Goal: Information Seeking & Learning: Learn about a topic

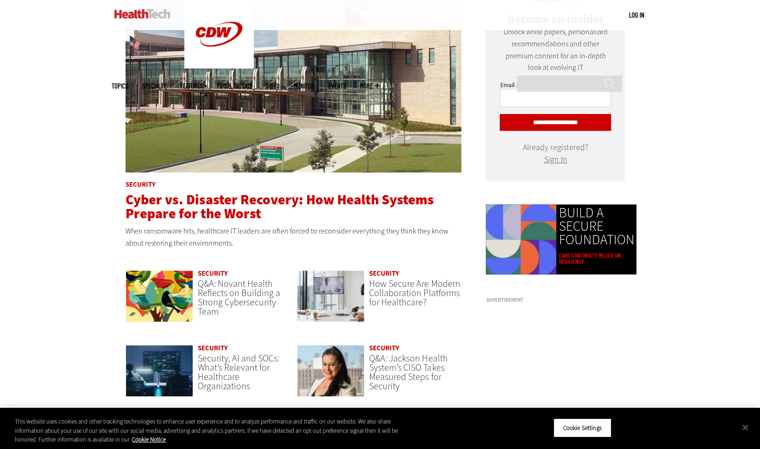
scroll to position [518, 0]
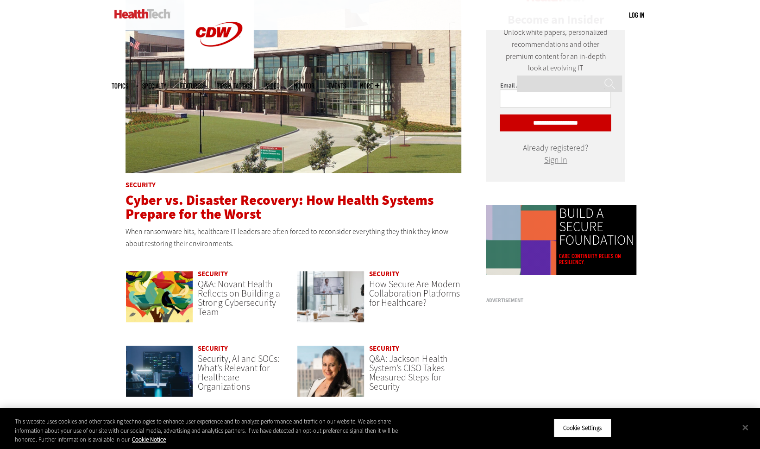
click at [128, 204] on span "Cyber vs. Disaster Recovery: How Health Systems Prepare for the Worst" at bounding box center [279, 207] width 308 height 32
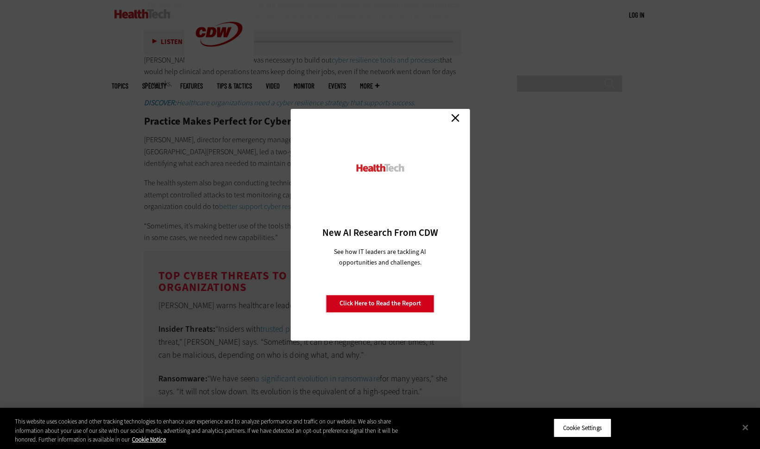
scroll to position [1657, 0]
click at [456, 122] on link "Close" at bounding box center [455, 118] width 14 height 14
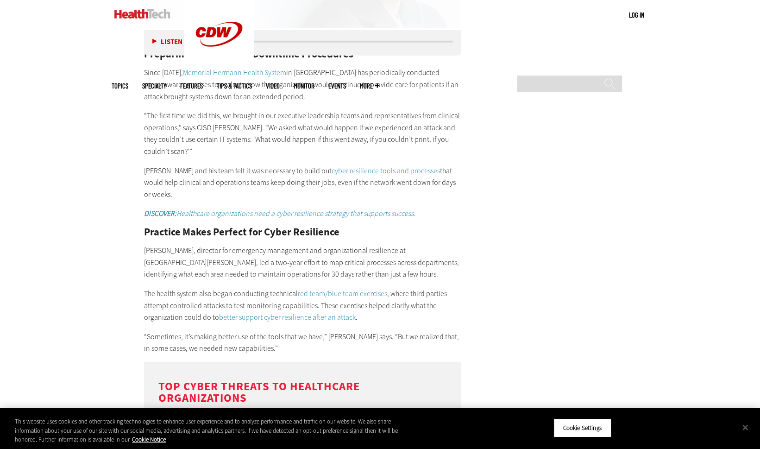
scroll to position [1527, 0]
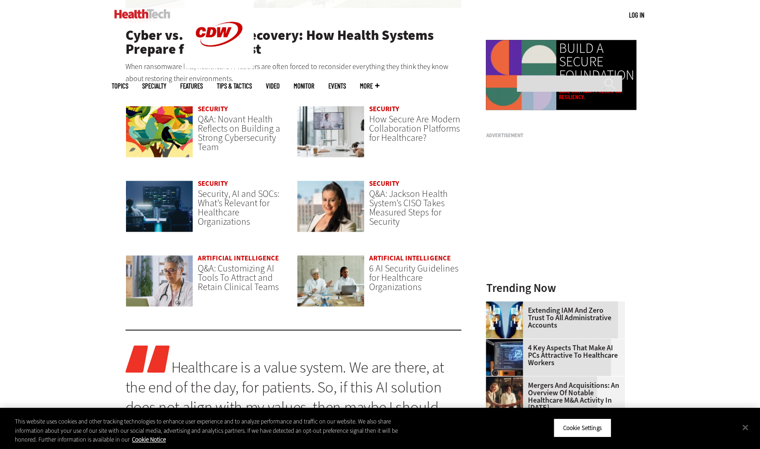
scroll to position [683, 0]
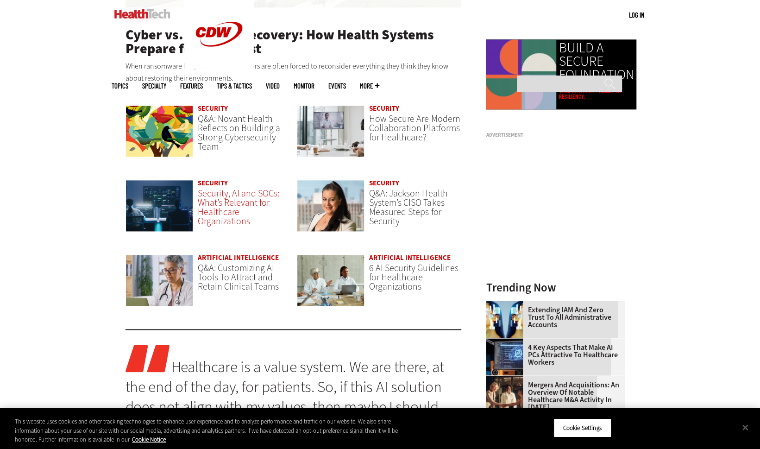
click at [217, 198] on span "Security, AI and SOCs: What’s Relevant for Healthcare Organizations" at bounding box center [238, 207] width 81 height 40
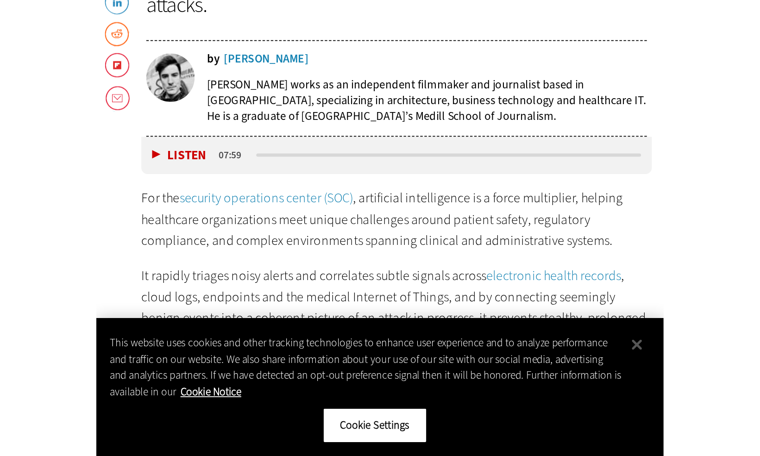
scroll to position [630, 0]
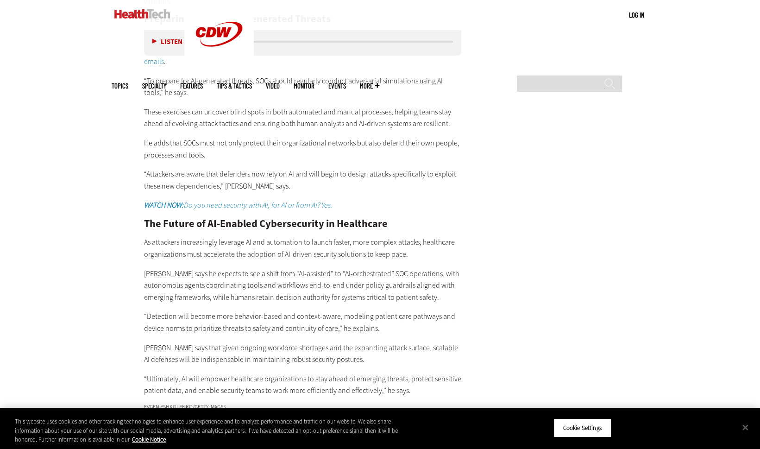
scroll to position [1786, 0]
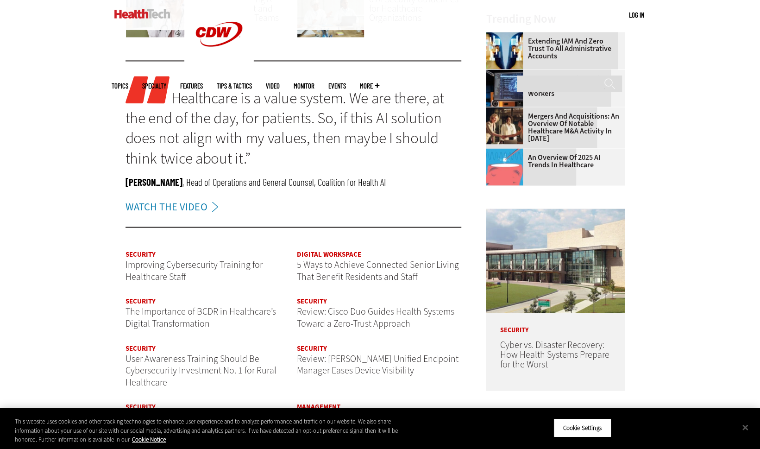
scroll to position [1092, 0]
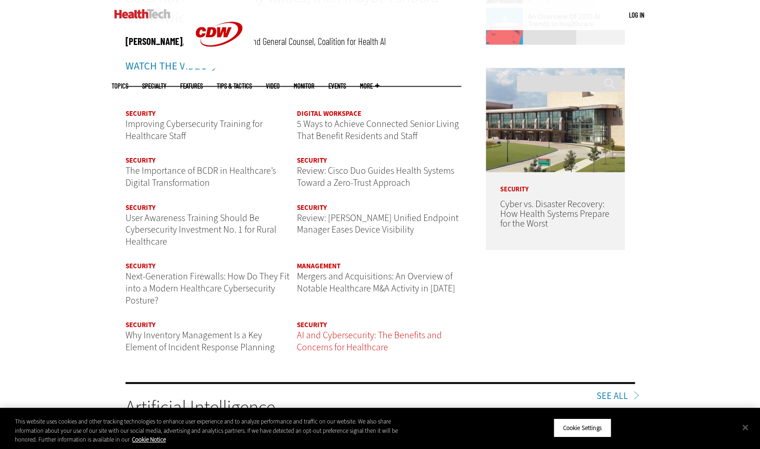
click at [340, 333] on span "AI and Cybersecurity: The Benefits and Concerns for Healthcare" at bounding box center [369, 340] width 145 height 25
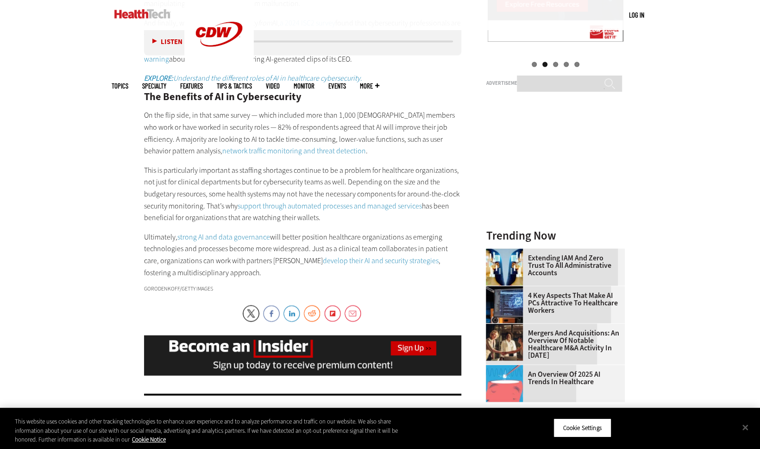
scroll to position [1109, 0]
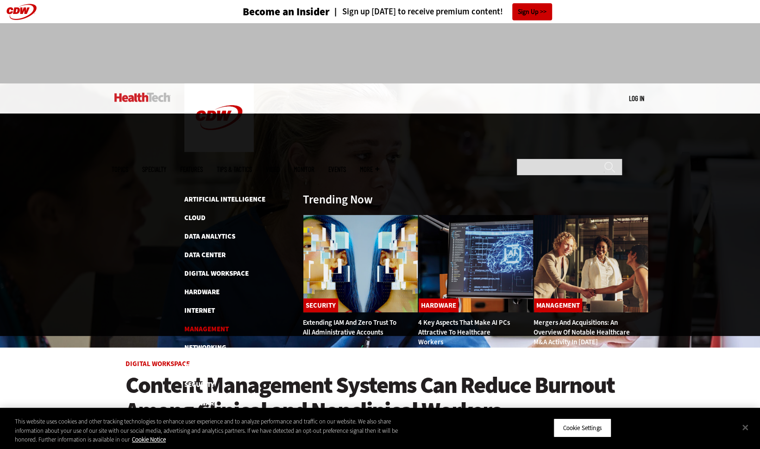
click at [210, 324] on link "Management" at bounding box center [206, 328] width 44 height 9
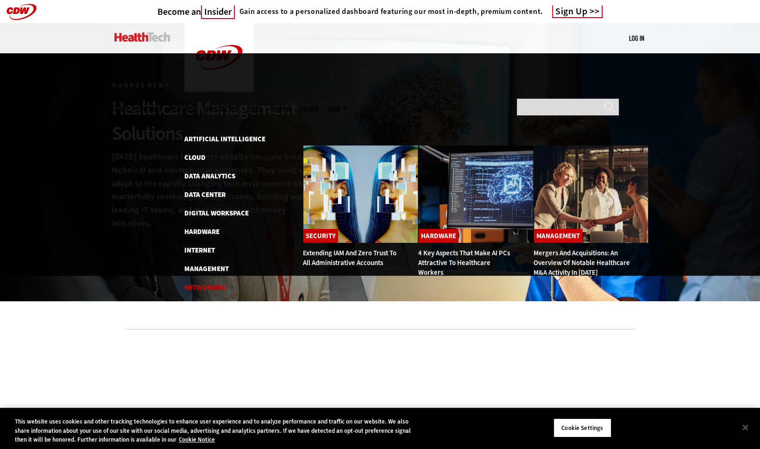
click at [206, 282] on link "Networking" at bounding box center [205, 286] width 42 height 9
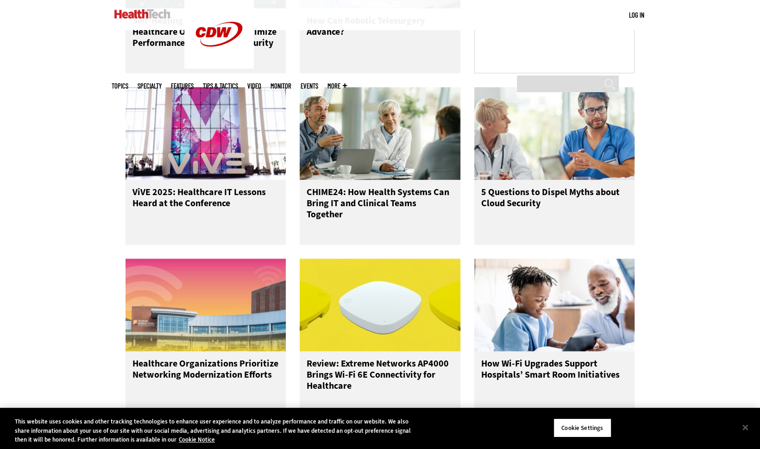
scroll to position [721, 0]
click at [331, 199] on h3 "CHIME24: How Health Systems Can Bring IT and Clinical Teams Together" at bounding box center [379, 205] width 147 height 37
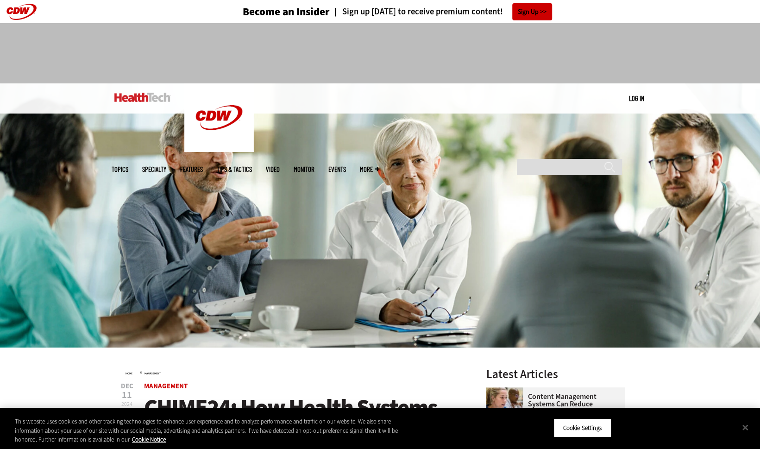
click at [136, 99] on img at bounding box center [142, 97] width 56 height 9
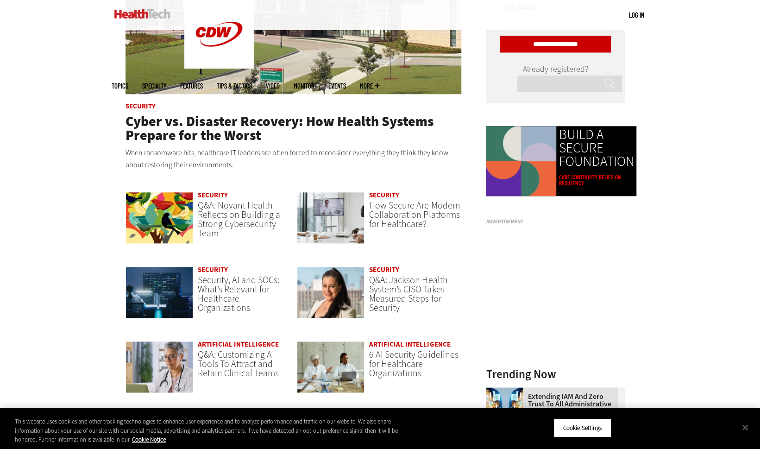
scroll to position [639, 0]
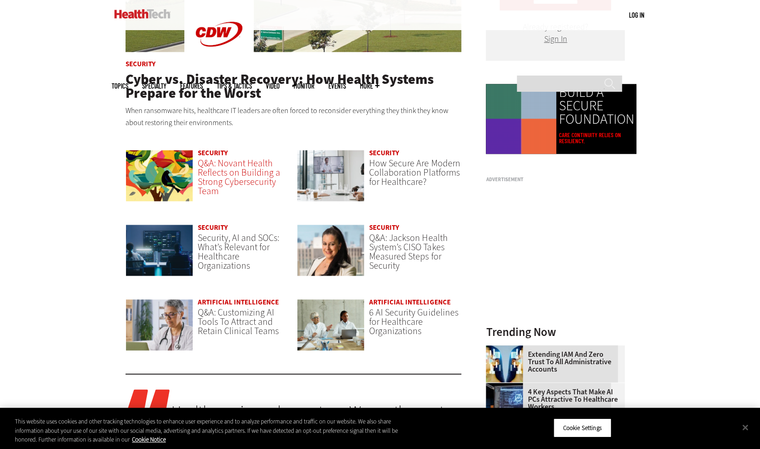
click at [209, 164] on span "Q&A: Novant Health Reflects on Building a Strong Cybersecurity Team" at bounding box center [239, 177] width 82 height 40
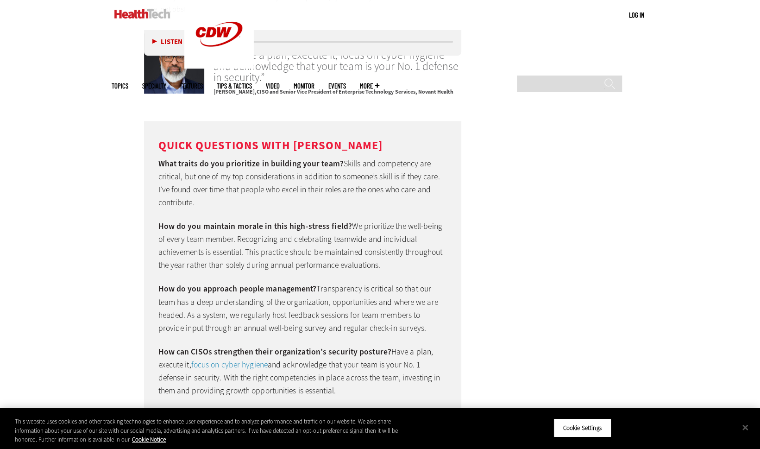
scroll to position [2572, 0]
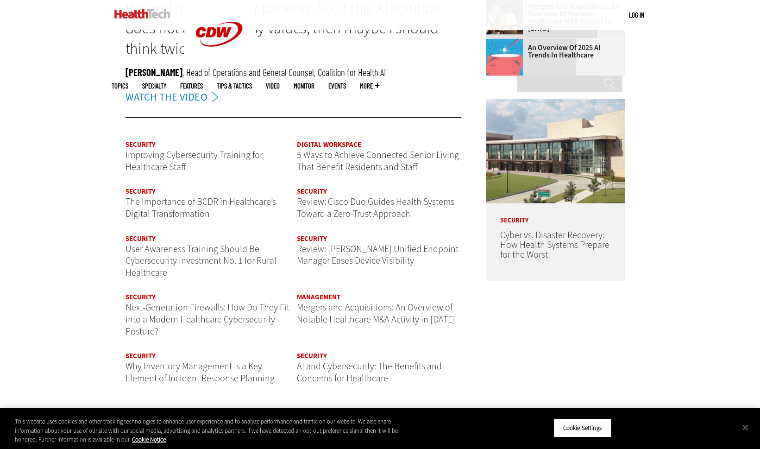
scroll to position [1062, 0]
click at [237, 155] on span "Improving Cybersecurity Training for Healthcare Staff" at bounding box center [193, 160] width 137 height 25
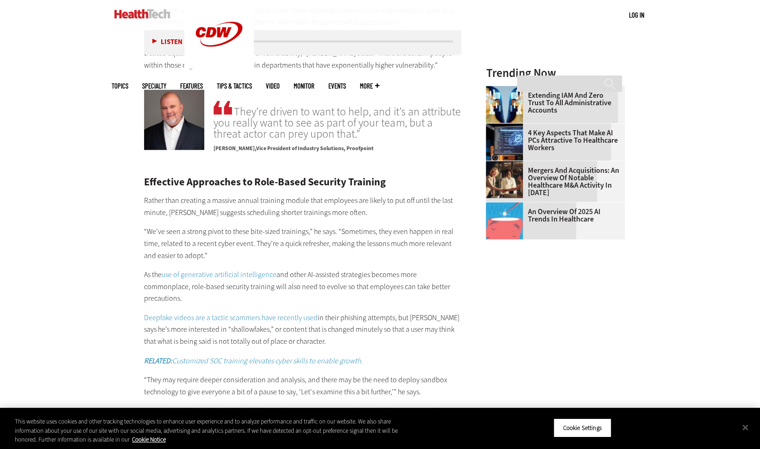
scroll to position [1273, 0]
click at [119, 245] on main "Home » Security Close New AI Research From CDW See how IT leaders are tackling …" at bounding box center [380, 16] width 537 height 1882
drag, startPoint x: 119, startPoint y: 245, endPoint x: 112, endPoint y: 205, distance: 40.9
click at [112, 205] on main "Home » Security Close New AI Research From CDW See how IT leaders are tackling …" at bounding box center [380, 16] width 537 height 1882
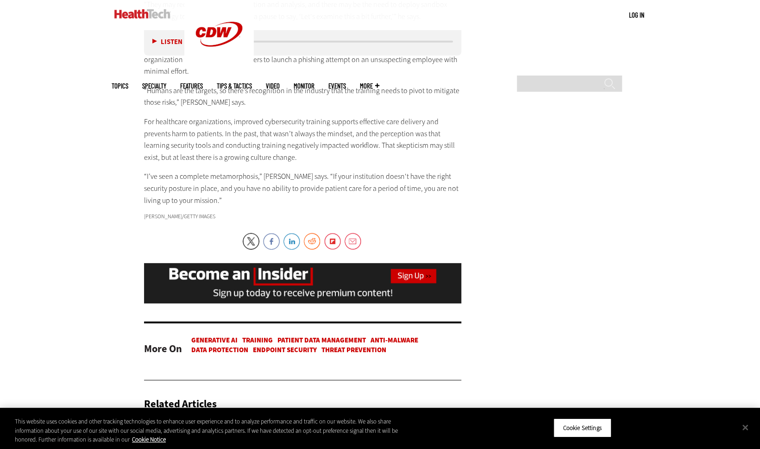
scroll to position [1639, 0]
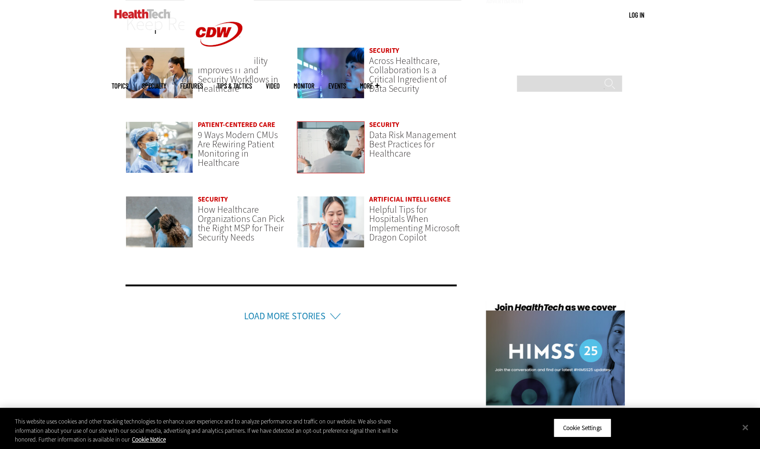
scroll to position [1986, 0]
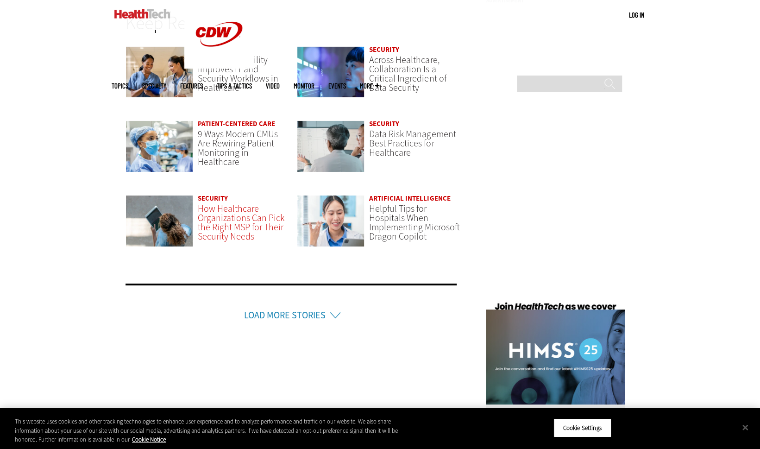
click at [240, 216] on span "How Healthcare Organizations Can Pick the Right MSP for Their Security Needs" at bounding box center [241, 222] width 87 height 40
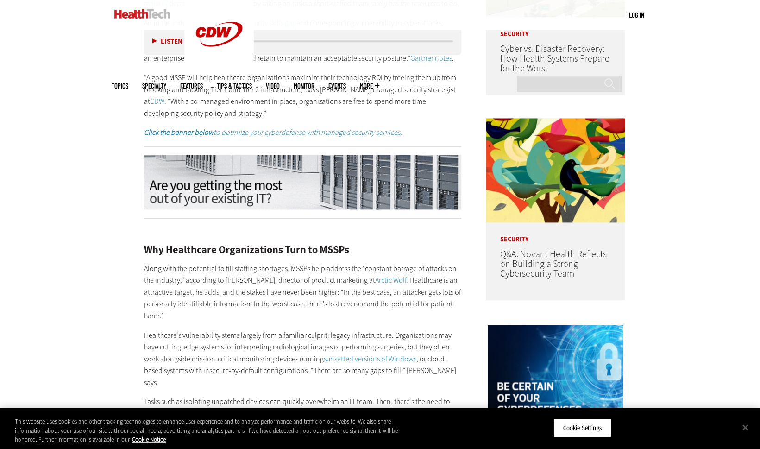
scroll to position [652, 0]
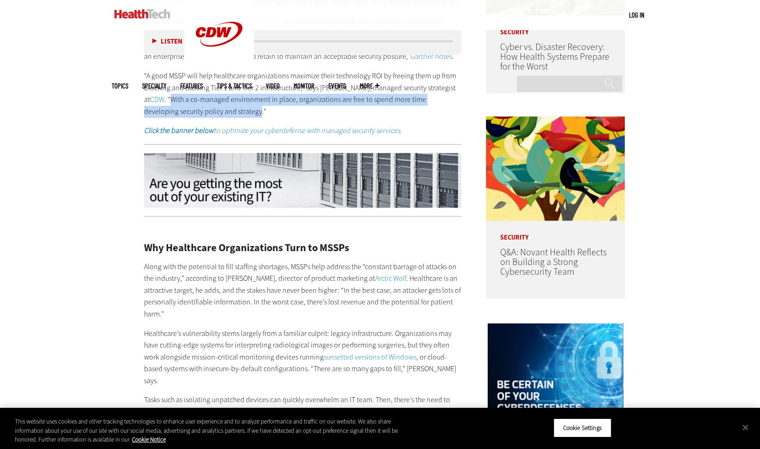
drag, startPoint x: 225, startPoint y: 113, endPoint x: 171, endPoint y: 99, distance: 55.1
click at [171, 99] on p "“A good MSSP will help healthcare organizations maximize their technology ROI b…" at bounding box center [303, 93] width 318 height 47
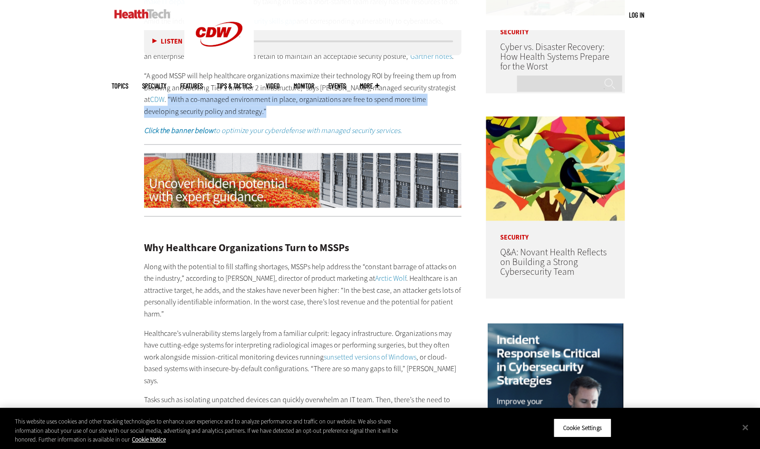
drag, startPoint x: 171, startPoint y: 99, endPoint x: 168, endPoint y: 102, distance: 4.9
click at [168, 102] on p "“A good MSSP will help healthcare organizations maximize their technology ROI b…" at bounding box center [303, 93] width 318 height 47
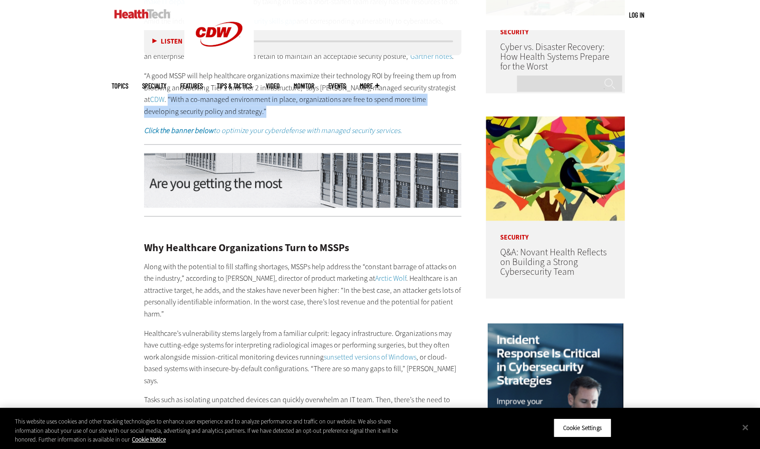
copy p "“With a co-managed environment in place, organizations are free to spend more t…"
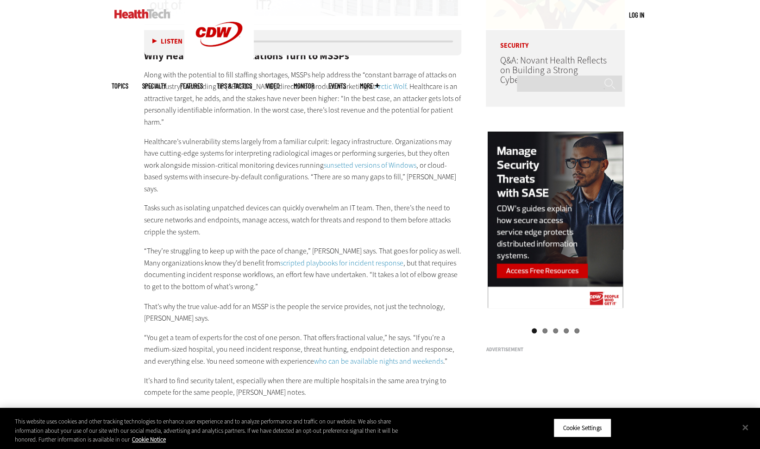
scroll to position [843, 0]
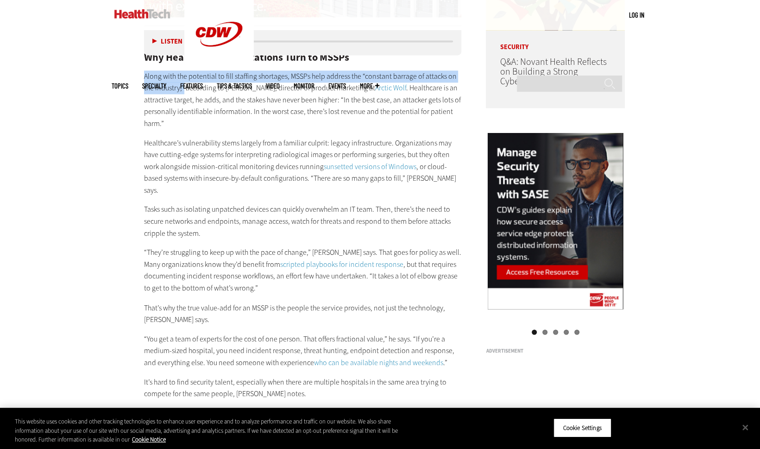
drag, startPoint x: 183, startPoint y: 85, endPoint x: 142, endPoint y: 77, distance: 42.0
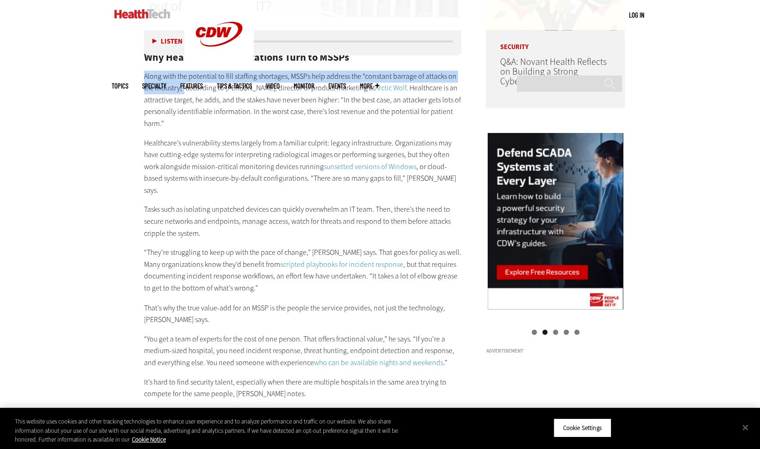
copy p "Along with the potential to fill staffing shortages, MSSPs help address the “co…"
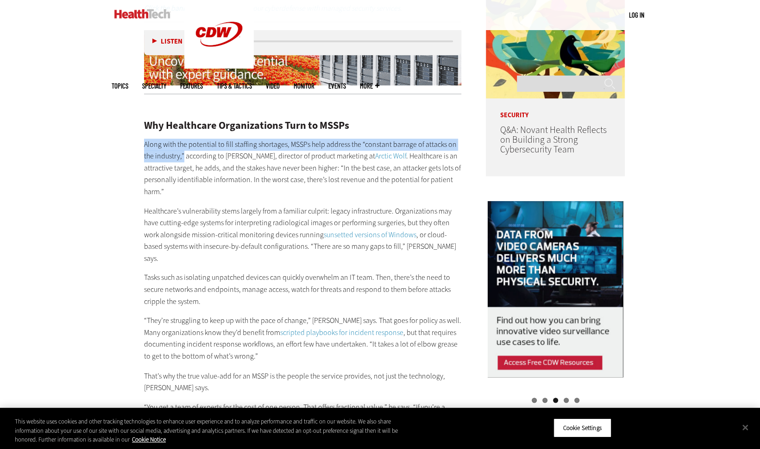
scroll to position [774, 0]
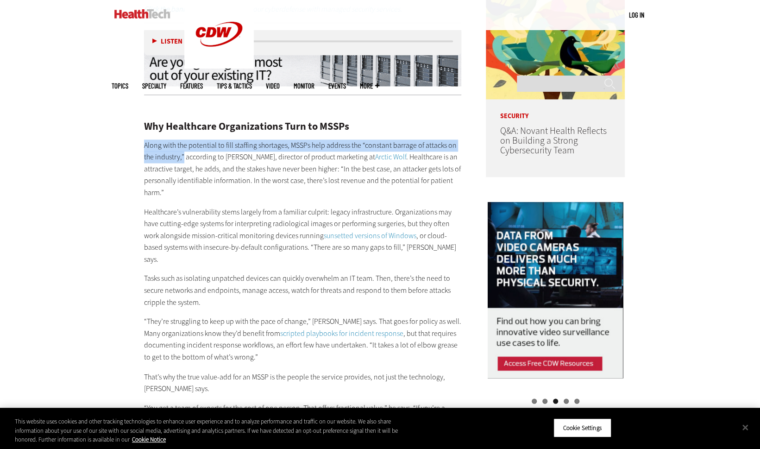
copy p "Along with the potential to fill staffing shortages, MSSPs help address the “co…"
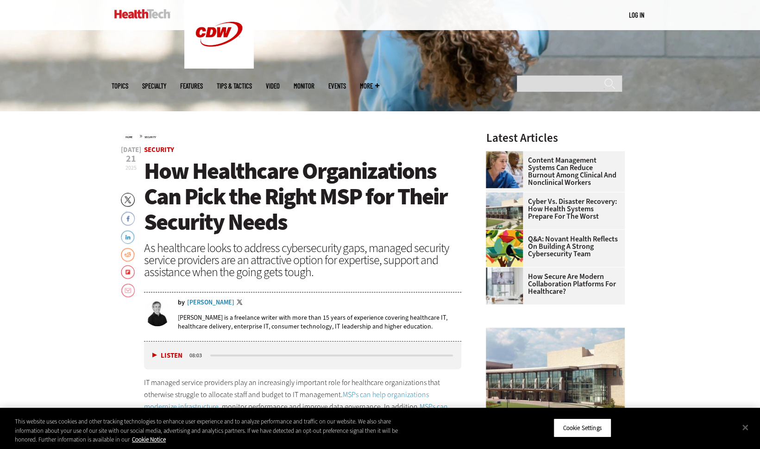
scroll to position [236, 0]
